Goal: Task Accomplishment & Management: Manage account settings

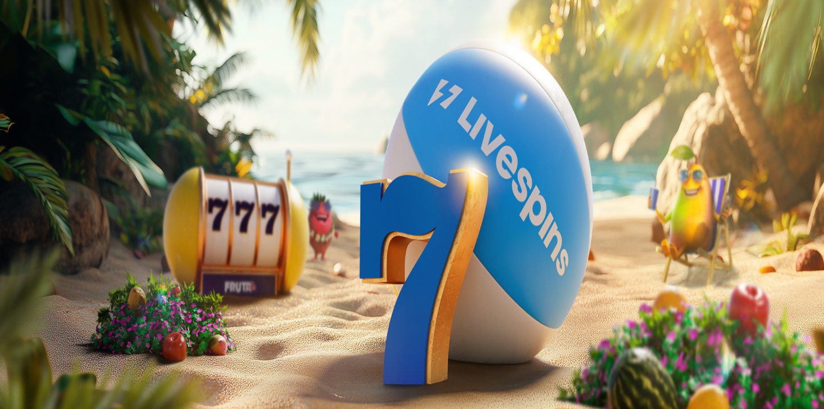
click at [86, 47] on button "Kirjaudu" at bounding box center [78, 41] width 37 height 12
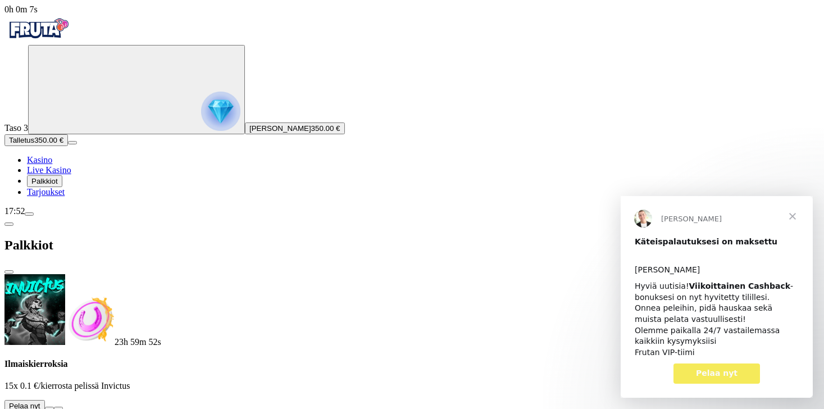
click at [795, 215] on span "Sulje" at bounding box center [792, 216] width 40 height 40
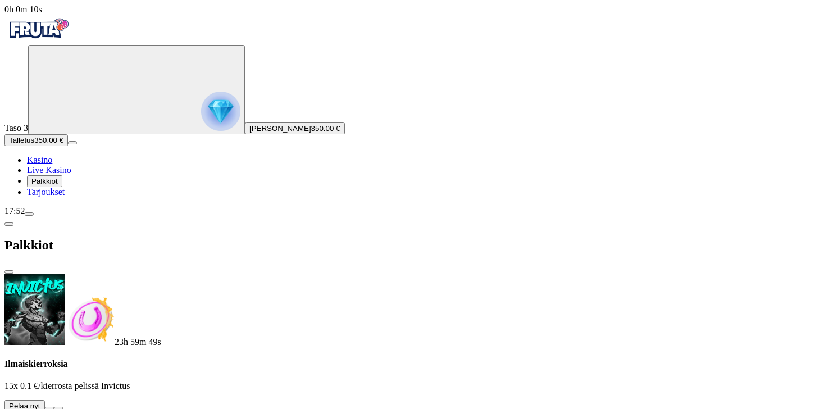
click at [29, 214] on span "menu icon" at bounding box center [29, 214] width 0 height 0
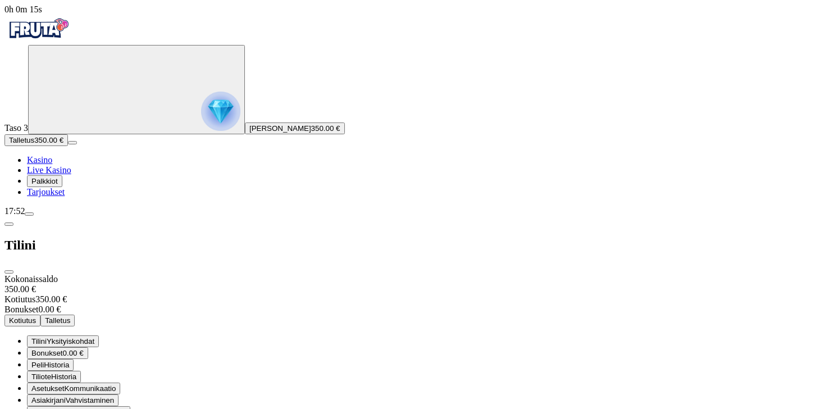
click at [9, 272] on span "close icon" at bounding box center [9, 272] width 0 height 0
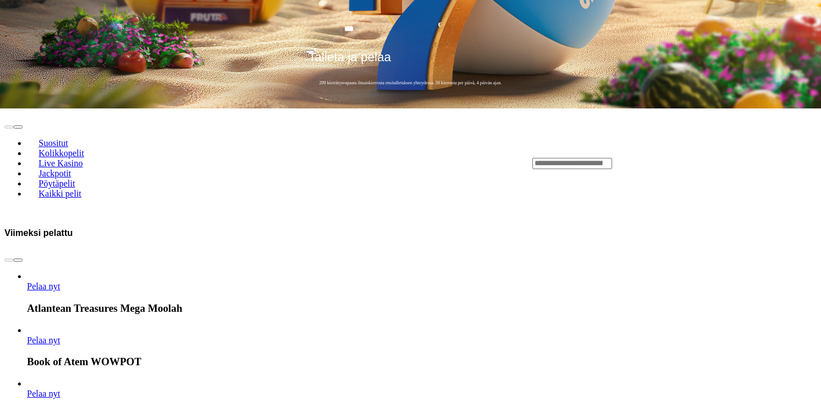
scroll to position [440, 0]
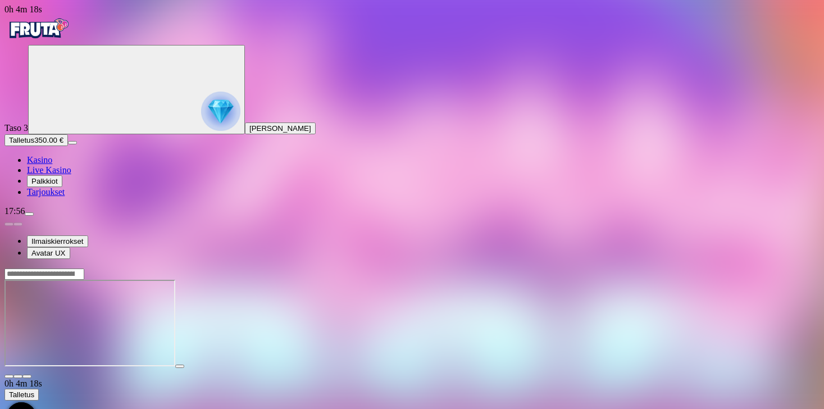
click at [72, 33] on img "Primary" at bounding box center [37, 29] width 67 height 28
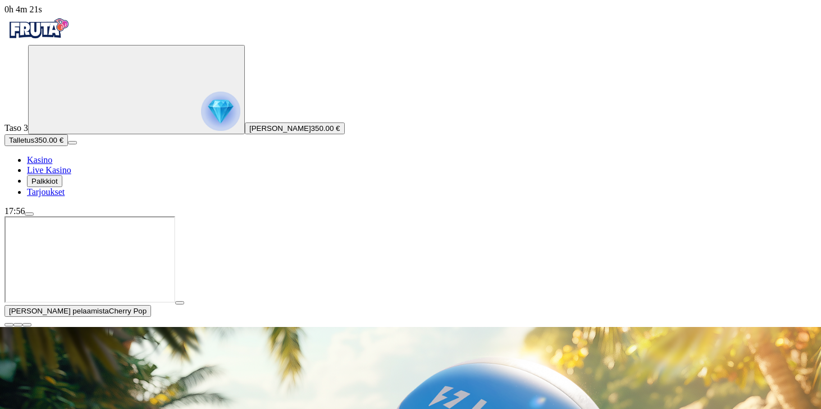
click at [13, 323] on button "button" at bounding box center [8, 324] width 9 height 3
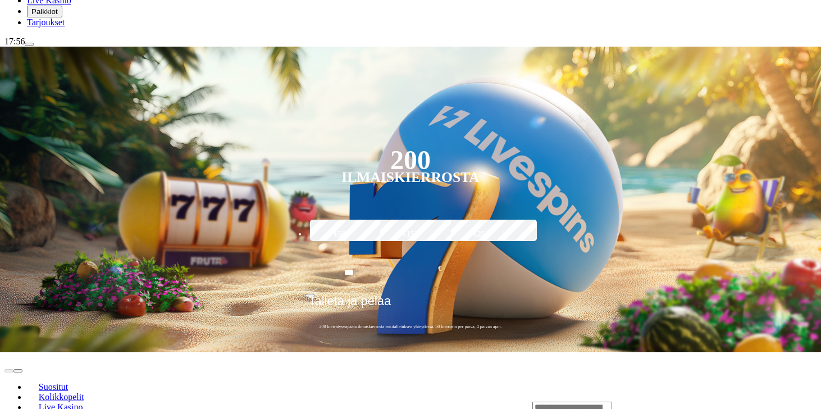
scroll to position [171, 0]
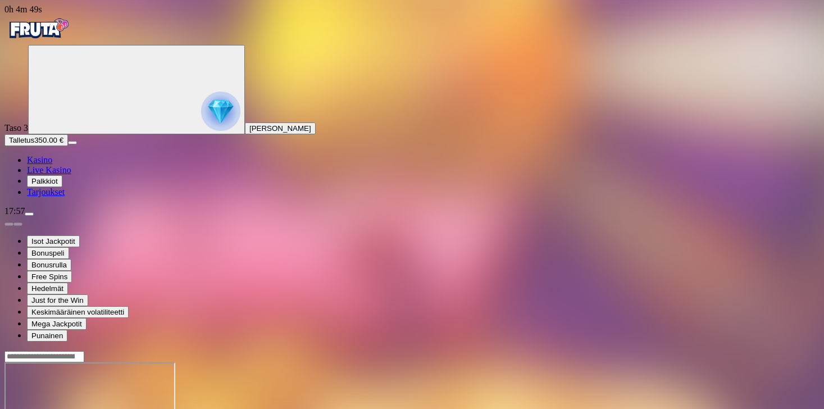
click at [72, 39] on img "Primary" at bounding box center [37, 29] width 67 height 28
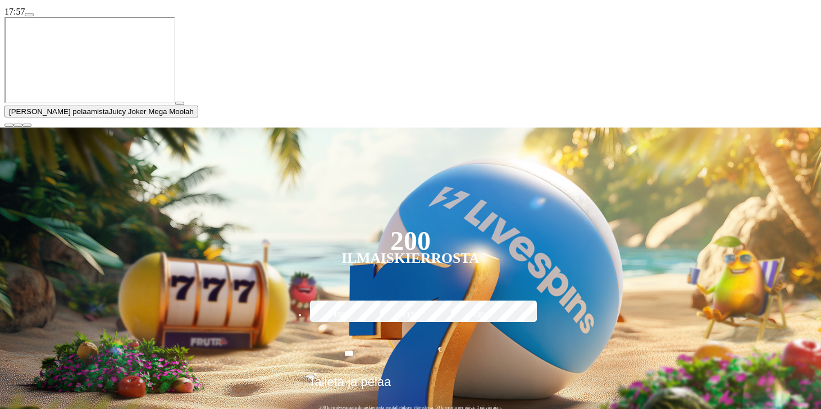
scroll to position [201, 0]
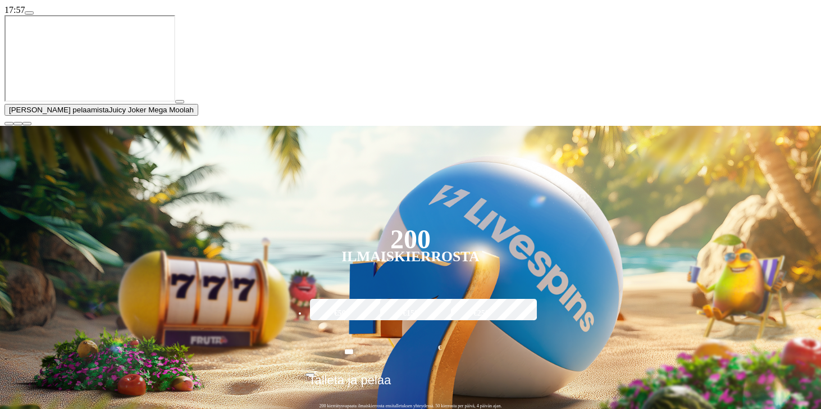
click at [9, 124] on span "close icon" at bounding box center [9, 124] width 0 height 0
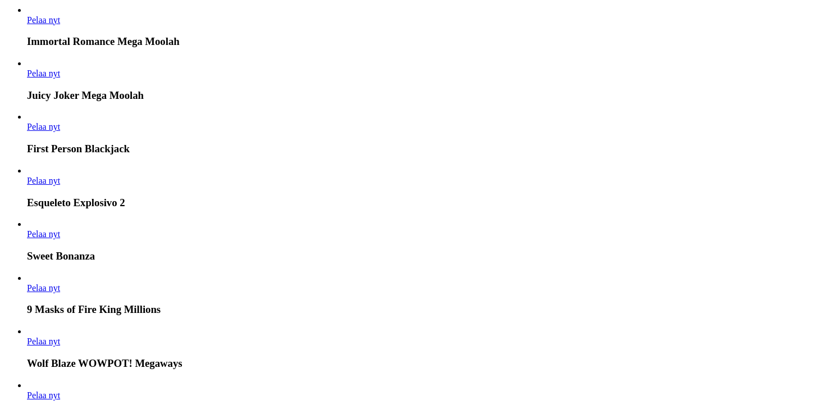
scroll to position [807, 0]
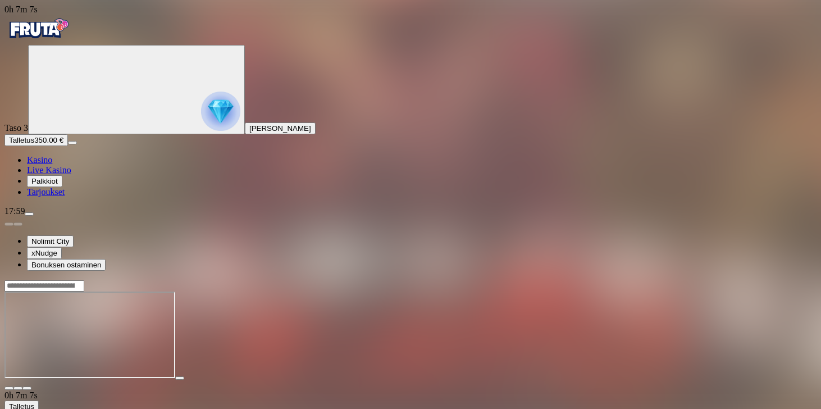
click at [58, 33] on img "Primary" at bounding box center [37, 29] width 67 height 28
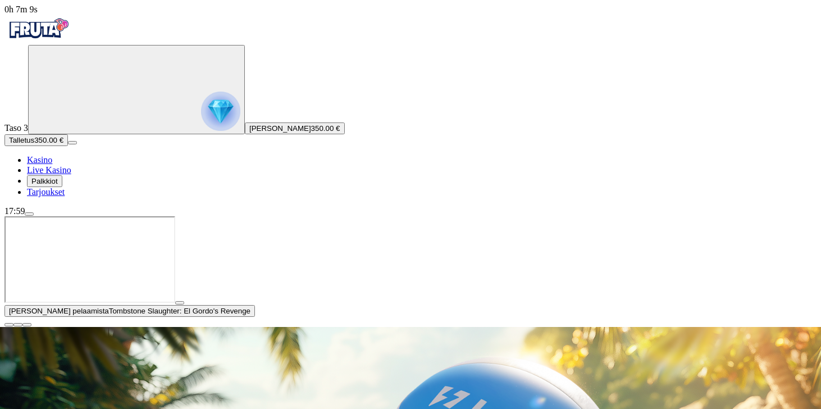
click at [9, 325] on span "close icon" at bounding box center [9, 325] width 0 height 0
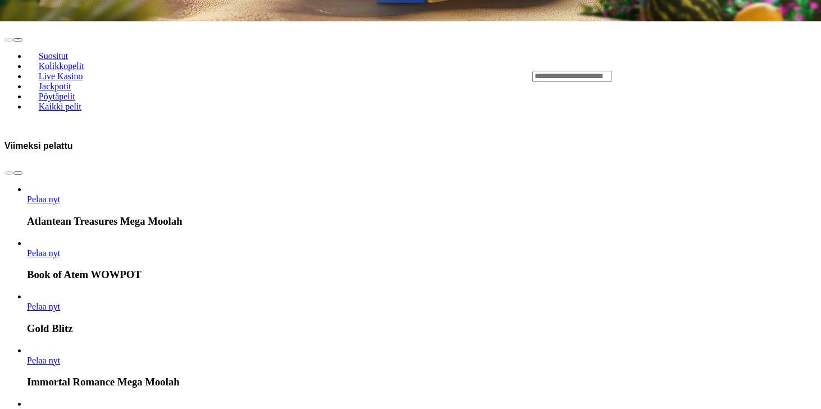
scroll to position [512, 0]
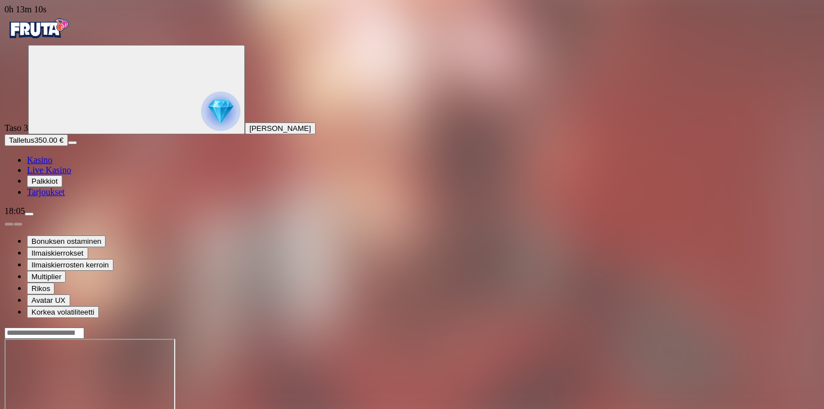
click at [67, 40] on img "Primary" at bounding box center [37, 29] width 67 height 28
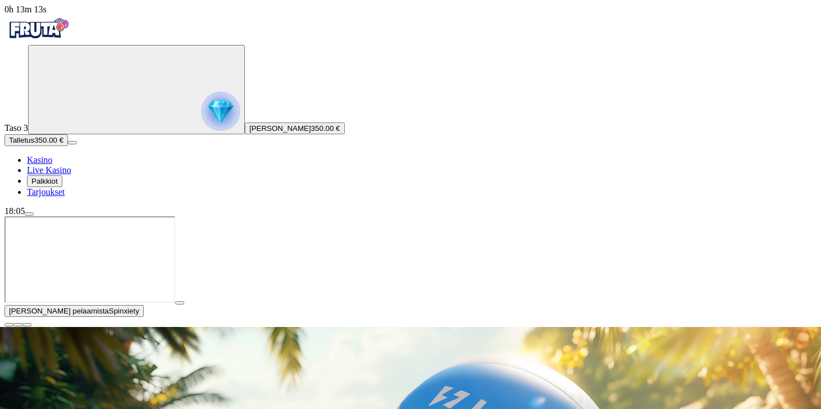
click at [9, 325] on span "close icon" at bounding box center [9, 325] width 0 height 0
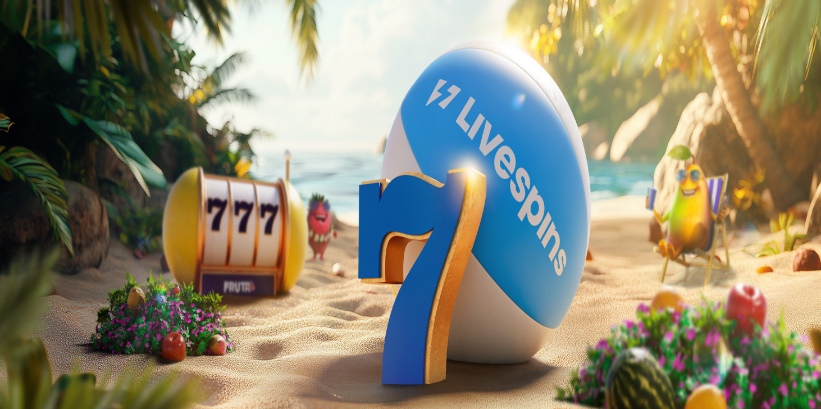
click at [29, 214] on span "menu icon" at bounding box center [29, 214] width 0 height 0
click at [36, 316] on span "Kotiutus" at bounding box center [22, 320] width 27 height 8
click at [84, 299] on input "number" at bounding box center [44, 304] width 80 height 11
type input "*"
type input "***"
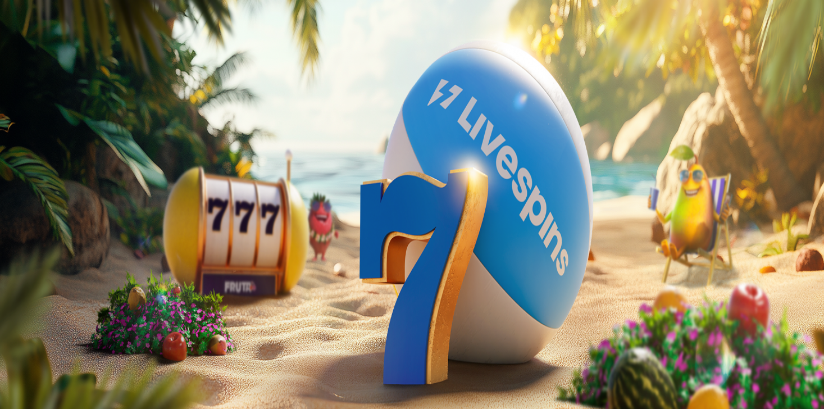
type input "******"
click at [40, 321] on button "Kotiutus" at bounding box center [22, 327] width 36 height 12
click at [9, 272] on span "close icon" at bounding box center [9, 272] width 0 height 0
click at [51, 185] on span "Palkkiot" at bounding box center [44, 181] width 26 height 8
click at [9, 224] on span "chevron-left icon" at bounding box center [9, 224] width 0 height 0
